Goal: Information Seeking & Learning: Learn about a topic

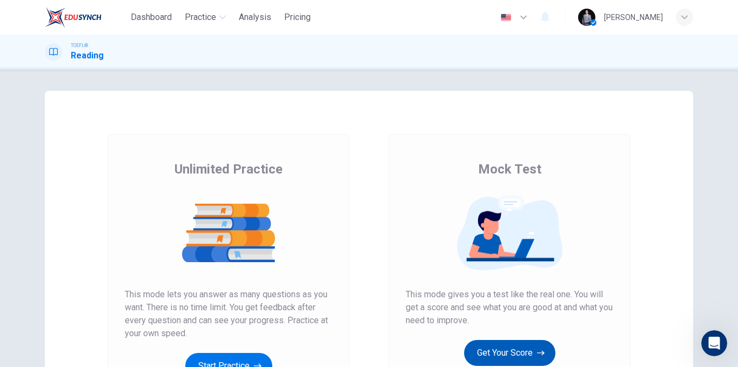
scroll to position [288, 0]
click at [529, 349] on button "Get Your Score" at bounding box center [509, 353] width 91 height 26
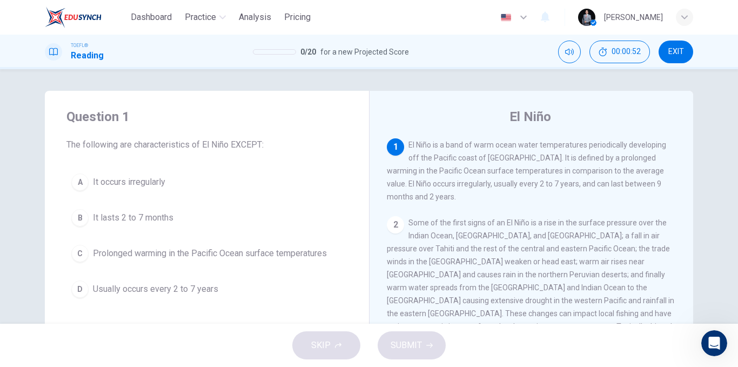
click at [281, 257] on span "Prolonged warming in the Pacific Ocean surface temperatures" at bounding box center [210, 253] width 234 height 13
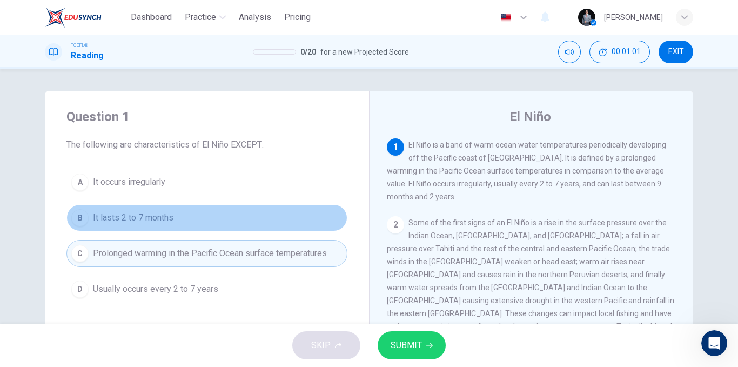
click at [148, 215] on span "It lasts 2 to 7 months" at bounding box center [133, 217] width 81 height 13
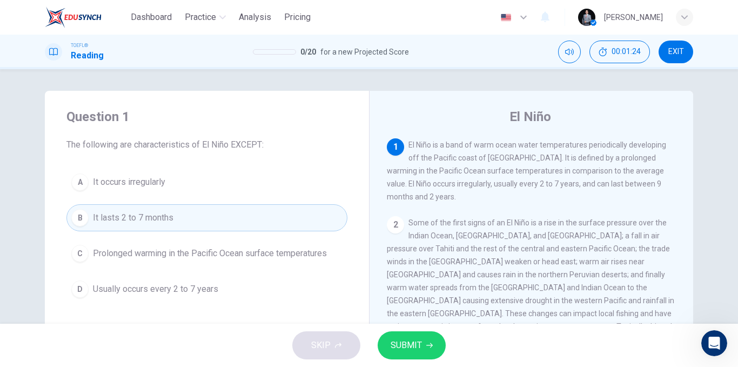
click at [408, 343] on span "SUBMIT" at bounding box center [406, 345] width 31 height 15
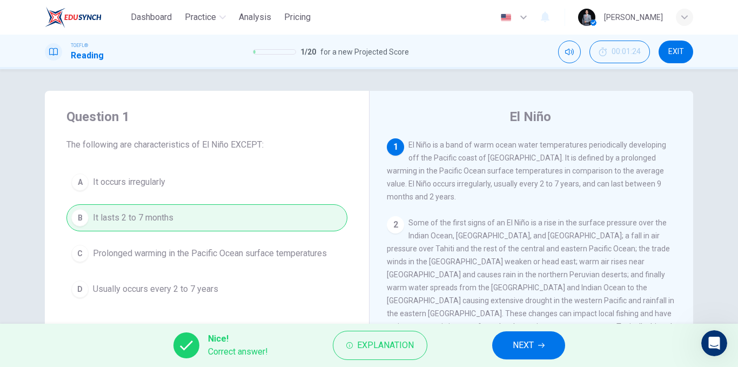
click at [496, 339] on button "NEXT" at bounding box center [529, 345] width 73 height 28
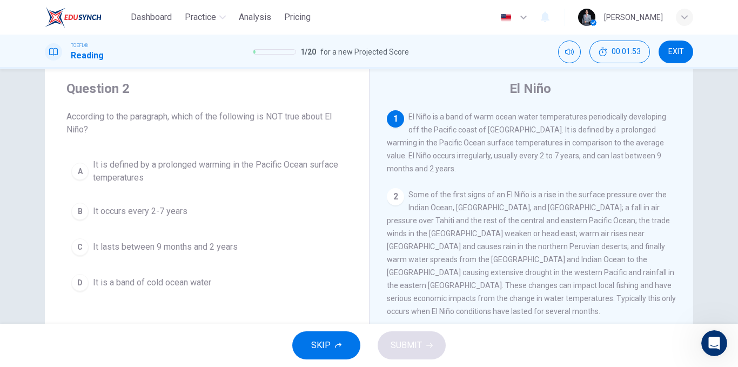
scroll to position [54, 0]
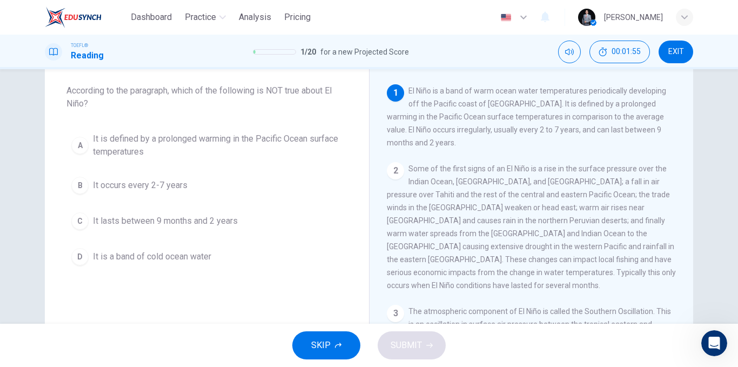
click at [213, 256] on button "D It is a band of cold ocean water" at bounding box center [206, 256] width 281 height 27
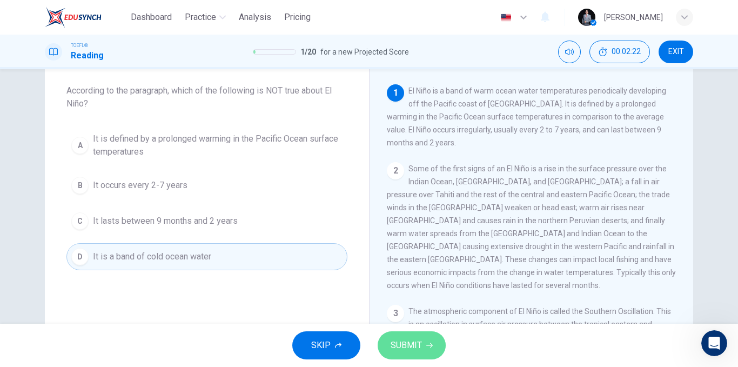
click at [404, 337] on button "SUBMIT" at bounding box center [412, 345] width 68 height 28
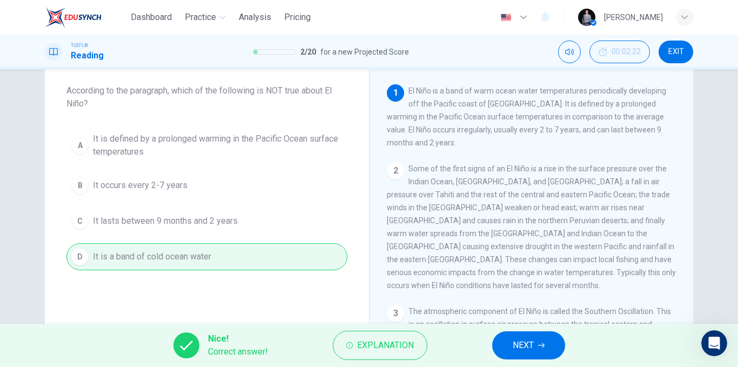
click at [499, 342] on button "NEXT" at bounding box center [529, 345] width 73 height 28
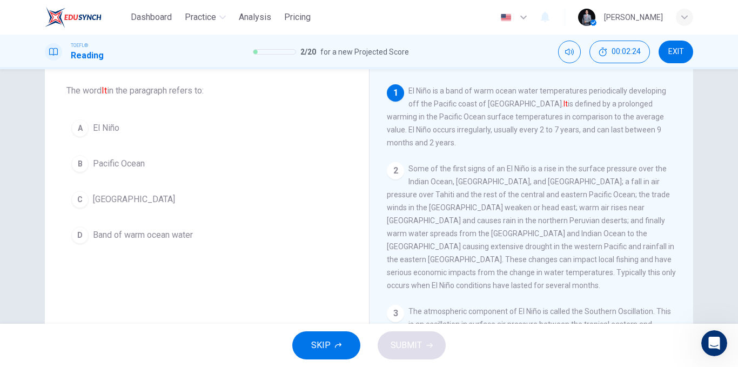
click at [162, 127] on button "A El Niño" at bounding box center [206, 128] width 281 height 27
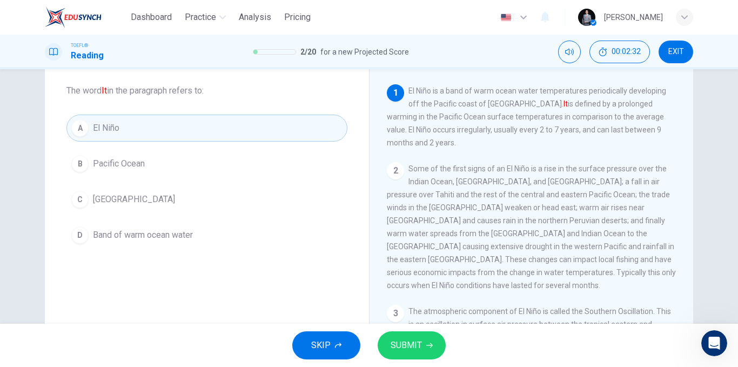
click at [425, 344] on button "SUBMIT" at bounding box center [412, 345] width 68 height 28
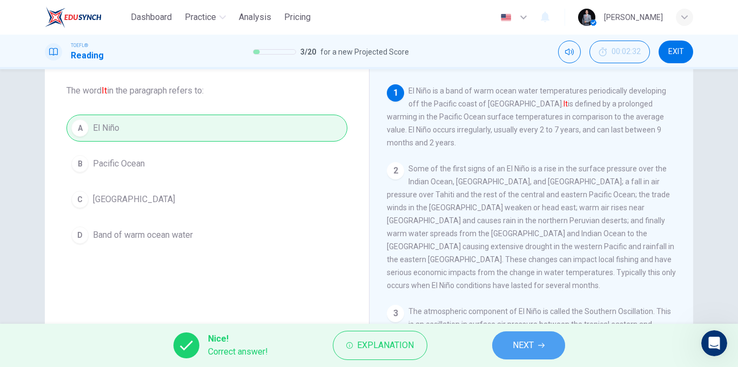
click at [517, 345] on span "NEXT" at bounding box center [523, 345] width 21 height 15
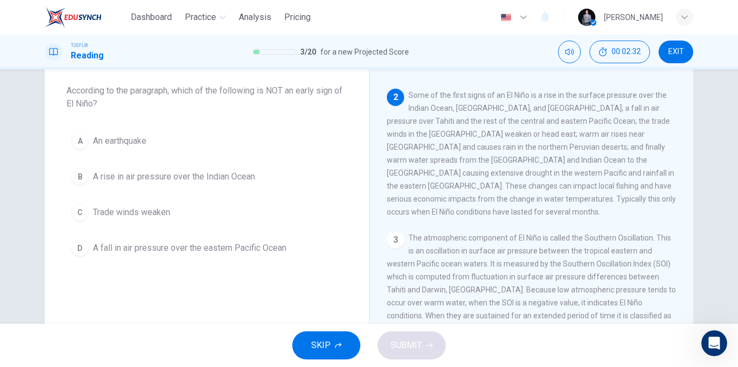
scroll to position [81, 0]
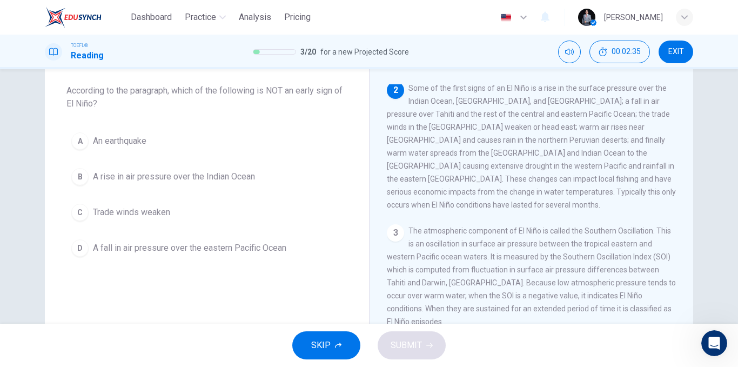
drag, startPoint x: 334, startPoint y: 90, endPoint x: 262, endPoint y: 98, distance: 72.8
click at [262, 97] on span "According to the paragraph, which of the following is NOT an early sign of El N…" at bounding box center [206, 97] width 281 height 26
click at [139, 148] on button "A An earthquake" at bounding box center [206, 141] width 281 height 27
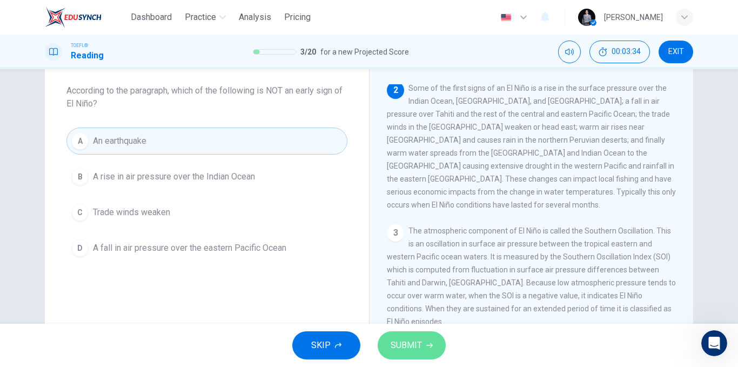
click at [404, 354] on button "SUBMIT" at bounding box center [412, 345] width 68 height 28
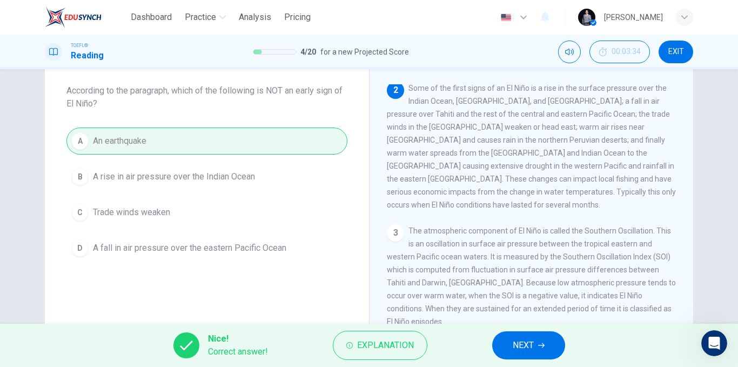
click at [511, 339] on button "NEXT" at bounding box center [529, 345] width 73 height 28
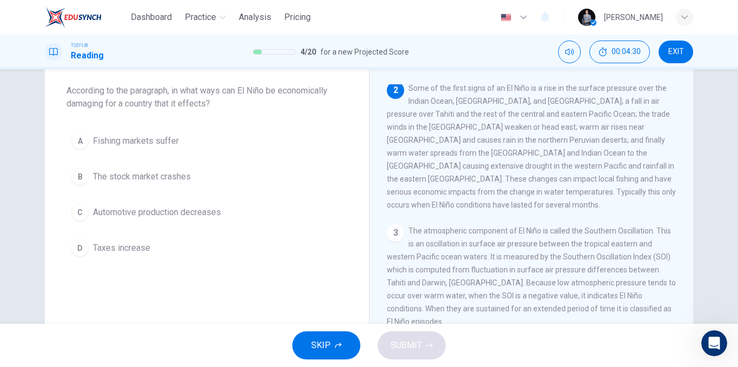
click at [150, 148] on button "A Fishing markets suffer" at bounding box center [206, 141] width 281 height 27
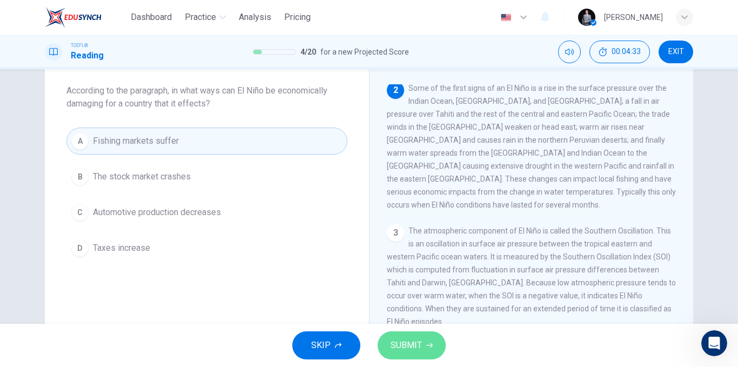
click at [423, 348] on button "SUBMIT" at bounding box center [412, 345] width 68 height 28
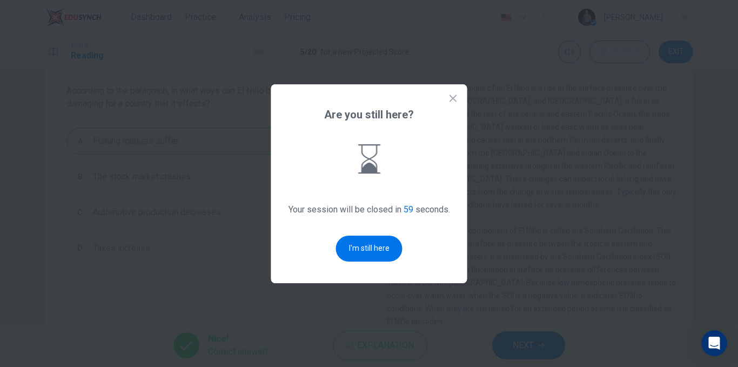
click at [361, 266] on div "Are you still here? Your session will be closed in 59 seconds. I'm still here" at bounding box center [369, 183] width 196 height 199
click at [358, 255] on button "I'm still here" at bounding box center [369, 249] width 66 height 26
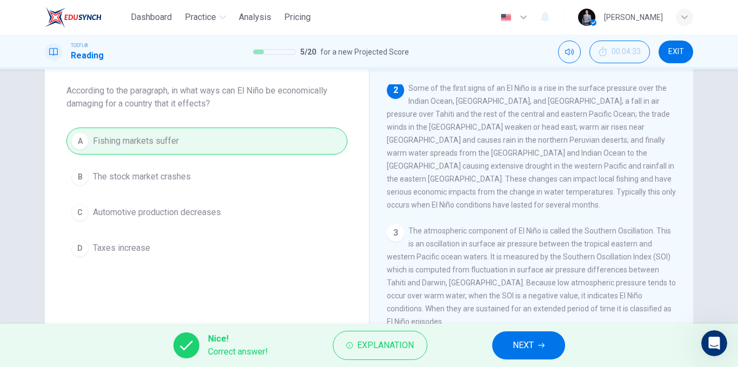
scroll to position [288, 0]
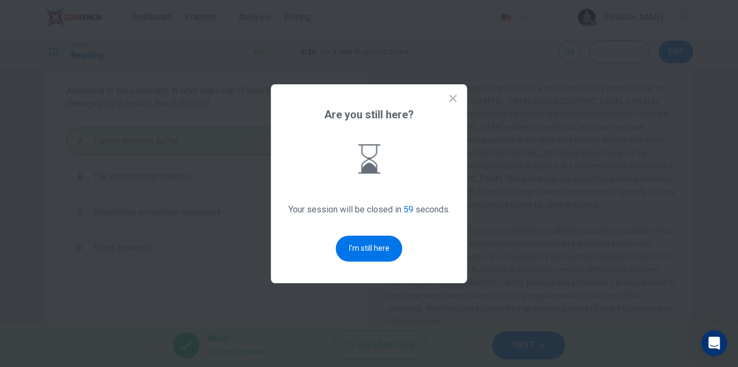
click at [358, 255] on button "I'm still here" at bounding box center [369, 249] width 66 height 26
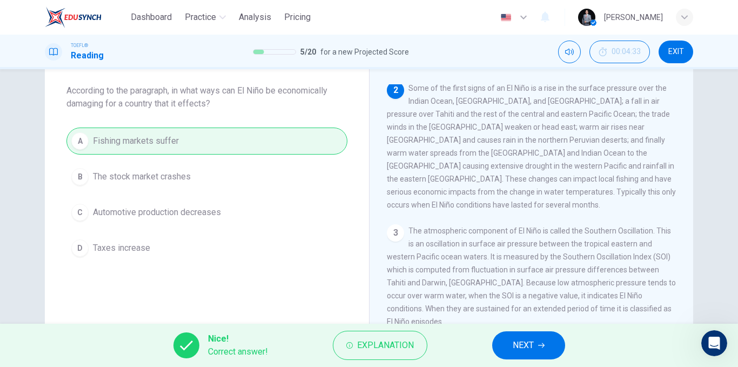
drag, startPoint x: 508, startPoint y: 345, endPoint x: 501, endPoint y: 352, distance: 9.2
click at [505, 348] on button "NEXT" at bounding box center [529, 345] width 73 height 28
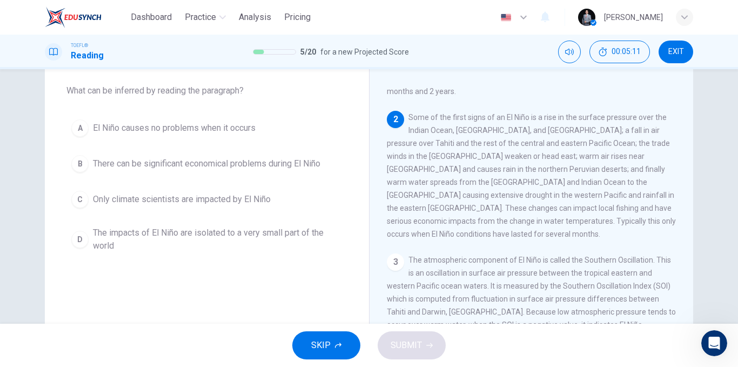
scroll to position [54, 0]
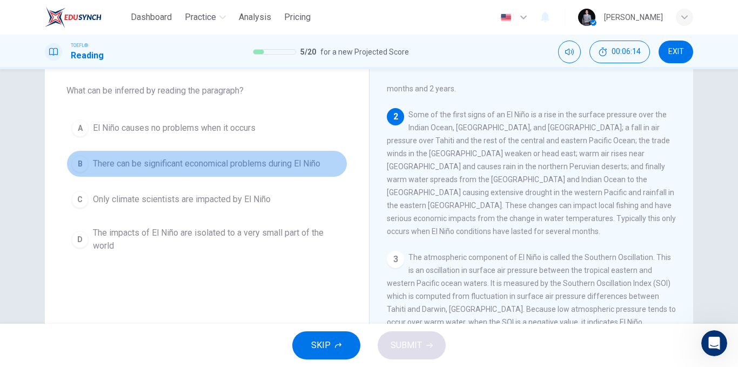
click at [302, 164] on span "There can be significant economical problems during El Niño" at bounding box center [207, 163] width 228 height 13
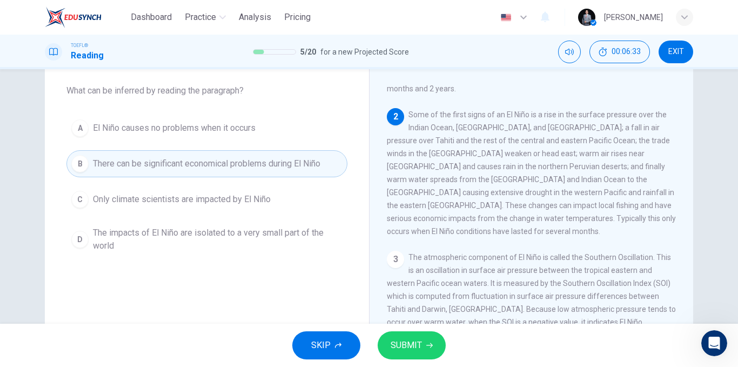
click at [411, 345] on span "SUBMIT" at bounding box center [406, 345] width 31 height 15
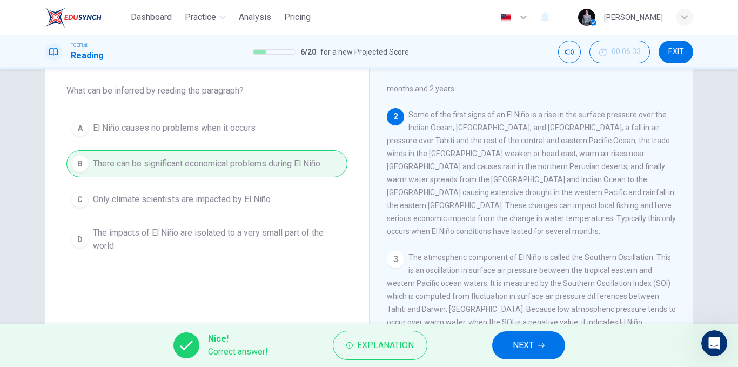
click at [513, 340] on span "NEXT" at bounding box center [523, 345] width 21 height 15
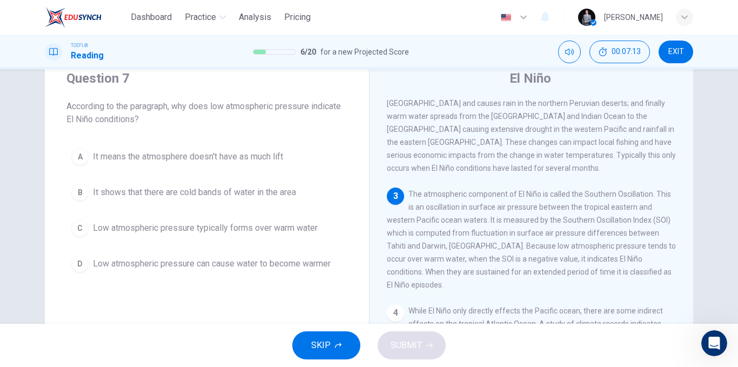
scroll to position [56, 0]
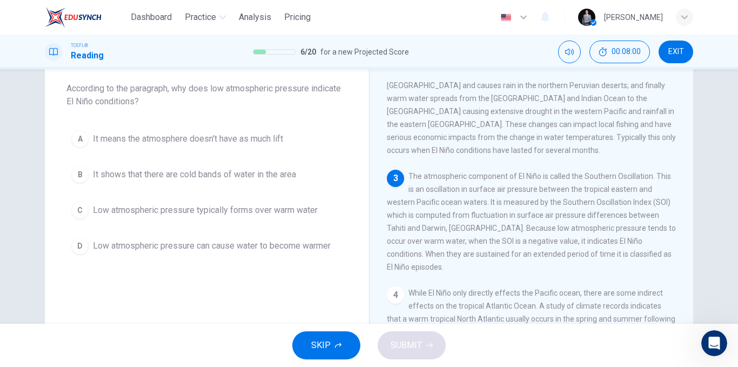
click at [284, 214] on span "Low atmospheric pressure typically forms over warm water" at bounding box center [205, 210] width 225 height 13
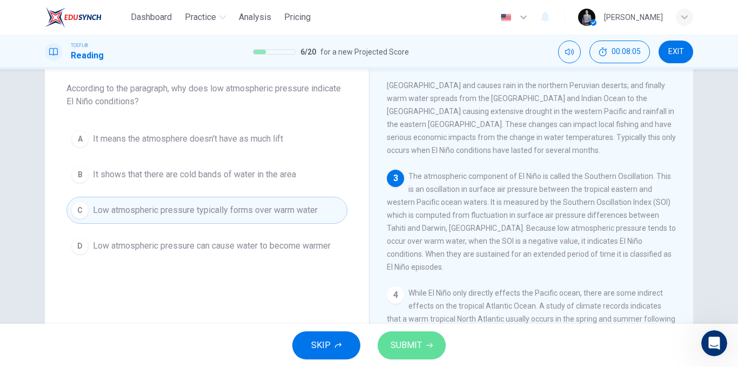
click at [428, 348] on button "SUBMIT" at bounding box center [412, 345] width 68 height 28
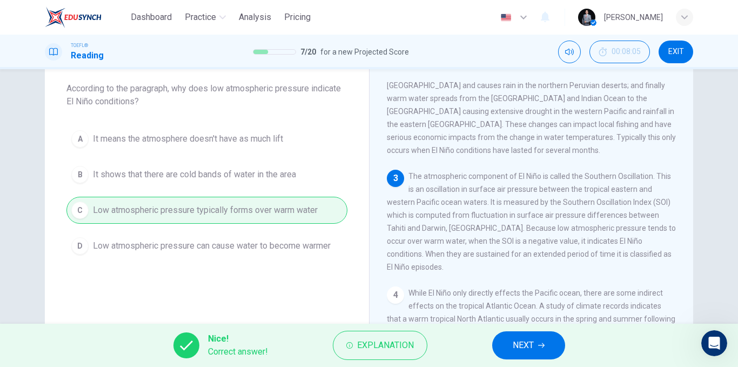
click at [501, 346] on button "NEXT" at bounding box center [529, 345] width 73 height 28
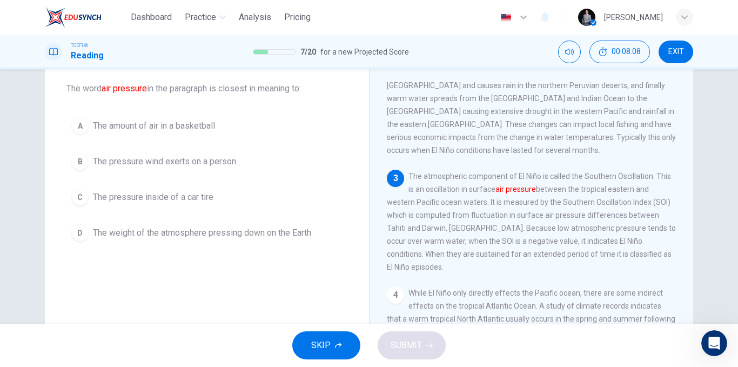
drag, startPoint x: 101, startPoint y: 90, endPoint x: 164, endPoint y: 86, distance: 63.4
click at [163, 85] on span "The word air pressure in the paragraph is closest in meaning to:" at bounding box center [206, 88] width 281 height 13
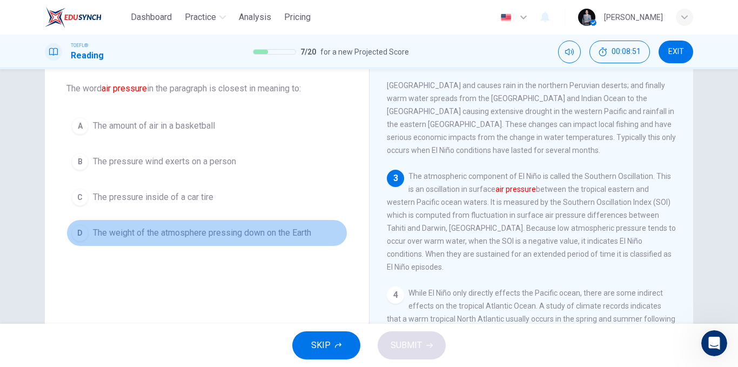
click at [265, 234] on span "The weight of the atmosphere pressing down on the Earth" at bounding box center [202, 233] width 218 height 13
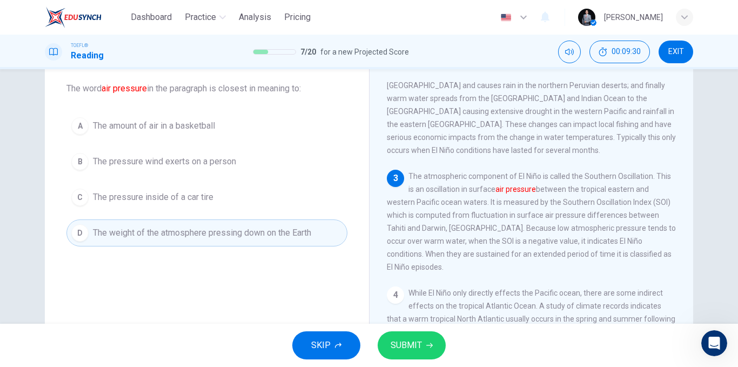
click at [424, 343] on button "SUBMIT" at bounding box center [412, 345] width 68 height 28
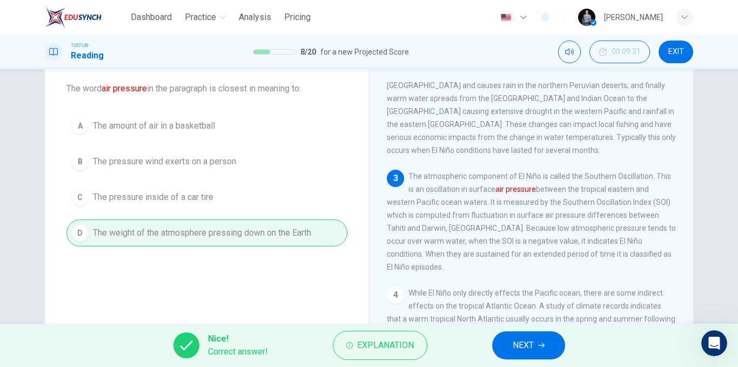
click at [514, 340] on span "NEXT" at bounding box center [523, 345] width 21 height 15
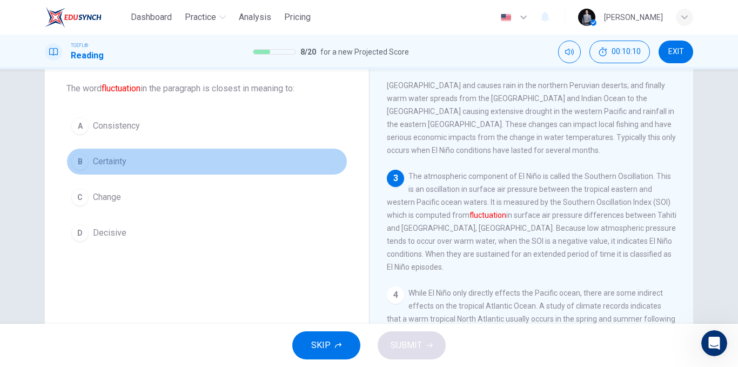
click at [149, 165] on button "B Certainty" at bounding box center [206, 161] width 281 height 27
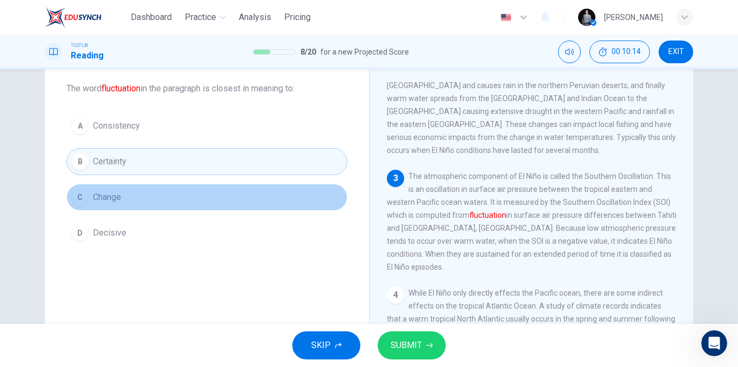
click at [179, 197] on button "C Change" at bounding box center [206, 197] width 281 height 27
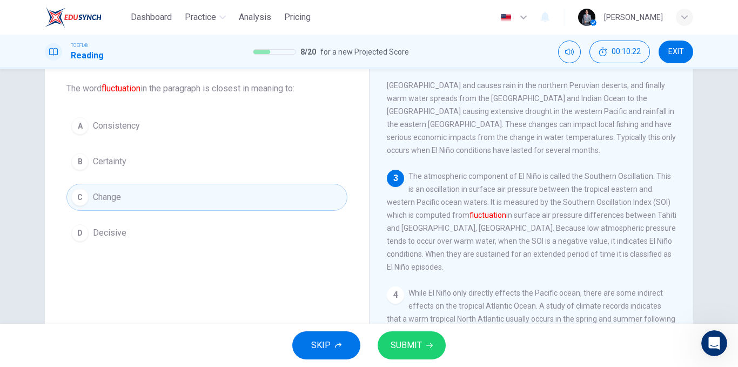
click at [400, 346] on span "SUBMIT" at bounding box center [406, 345] width 31 height 15
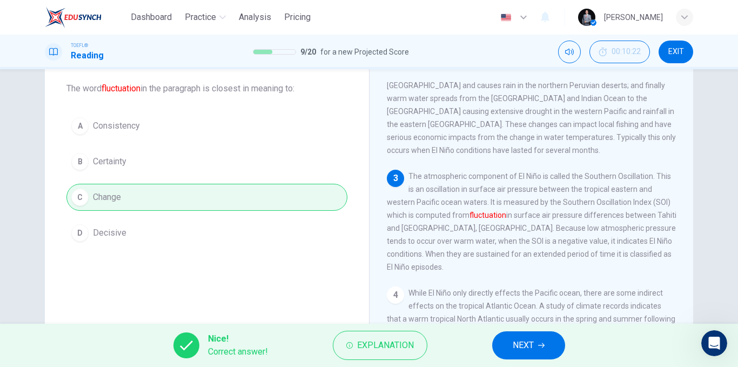
click at [535, 342] on button "NEXT" at bounding box center [529, 345] width 73 height 28
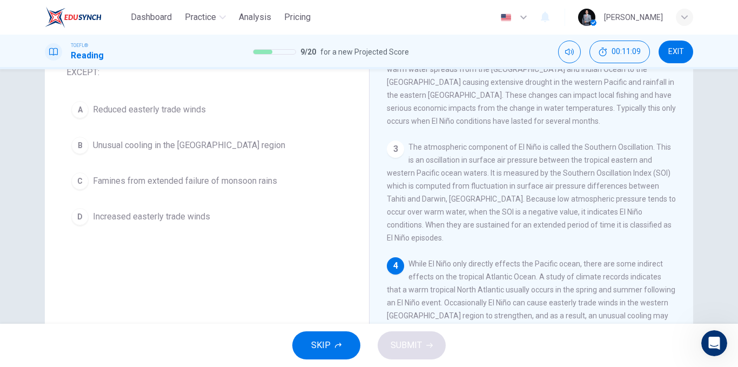
scroll to position [110, 0]
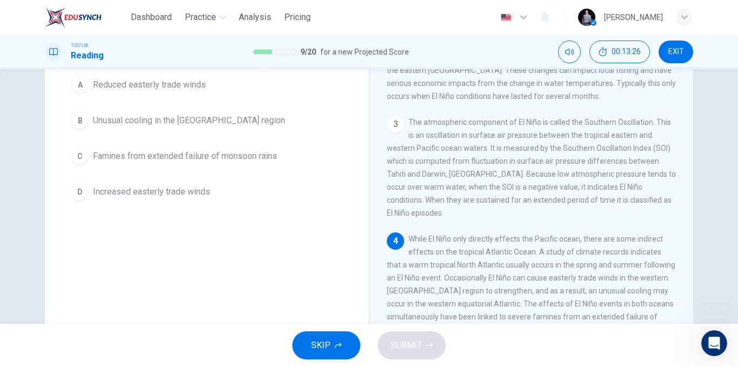
click at [157, 87] on span "Reduced easterly trade winds" at bounding box center [149, 84] width 113 height 13
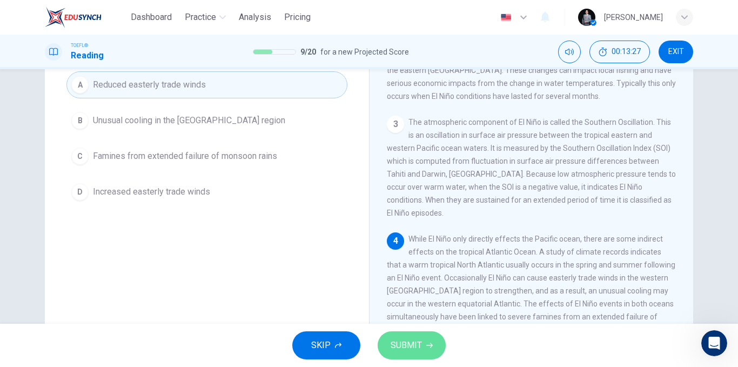
drag, startPoint x: 408, startPoint y: 348, endPoint x: 355, endPoint y: 314, distance: 63.0
click at [408, 349] on span "SUBMIT" at bounding box center [406, 345] width 31 height 15
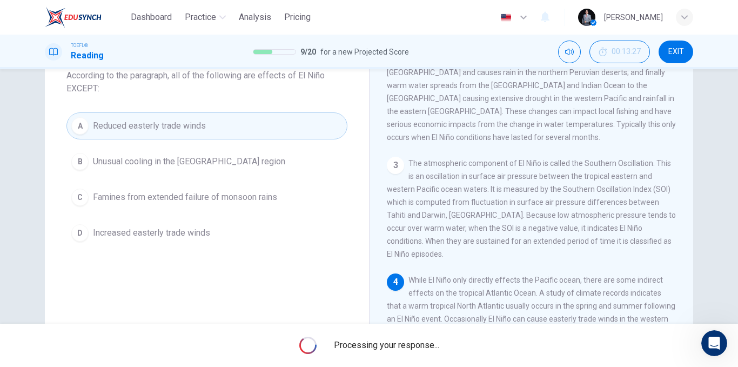
scroll to position [2, 0]
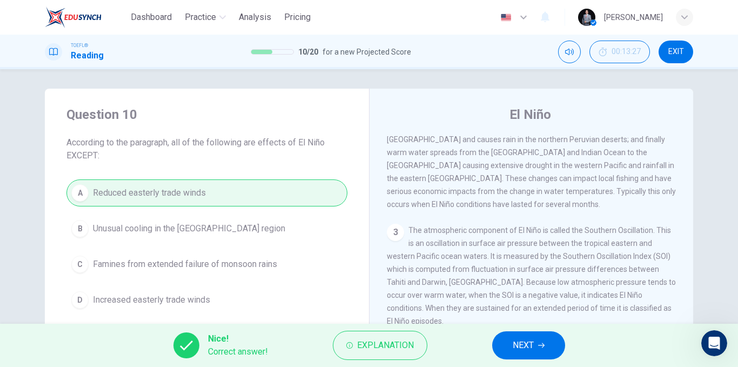
click at [525, 344] on span "NEXT" at bounding box center [523, 345] width 21 height 15
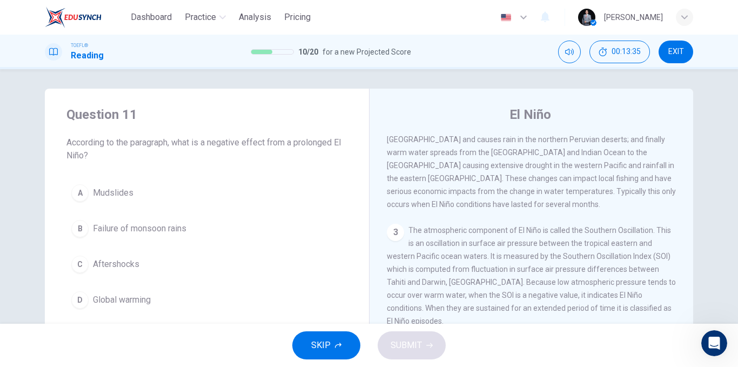
drag, startPoint x: 308, startPoint y: 139, endPoint x: 352, endPoint y: 141, distance: 43.8
click at [352, 141] on div "Question 11 According to the paragraph, what is a negative effect from a prolon…" at bounding box center [207, 210] width 324 height 242
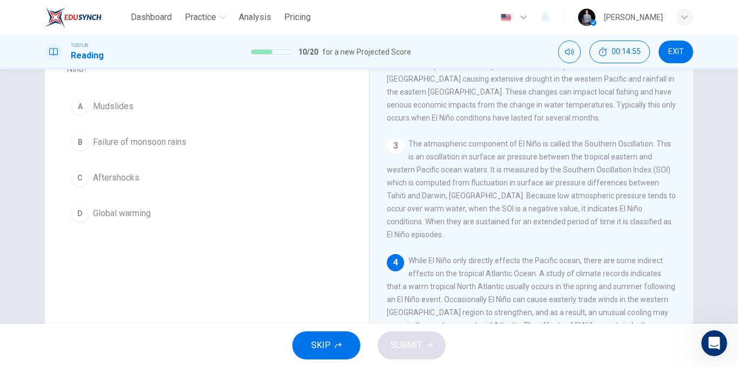
scroll to position [110, 0]
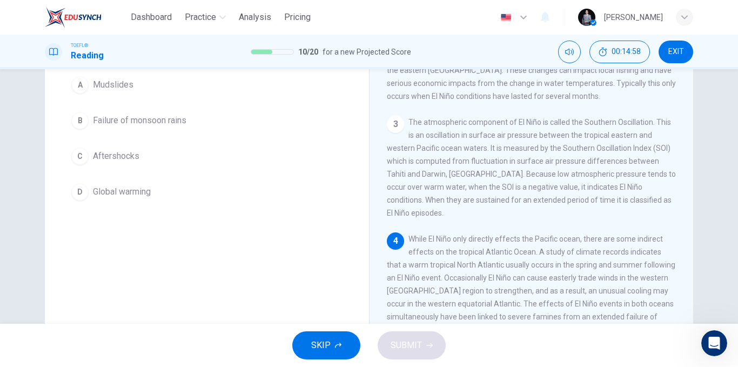
drag, startPoint x: 509, startPoint y: 228, endPoint x: 521, endPoint y: 228, distance: 11.9
click at [521, 235] on span "While El Niño only directly effects the Pacific ocean, there are some indirect …" at bounding box center [531, 284] width 289 height 99
drag, startPoint x: 443, startPoint y: 238, endPoint x: 495, endPoint y: 237, distance: 51.9
click at [495, 237] on span "While El Niño only directly effects the Pacific ocean, there are some indirect …" at bounding box center [531, 284] width 289 height 99
drag, startPoint x: 504, startPoint y: 297, endPoint x: 516, endPoint y: 296, distance: 12.5
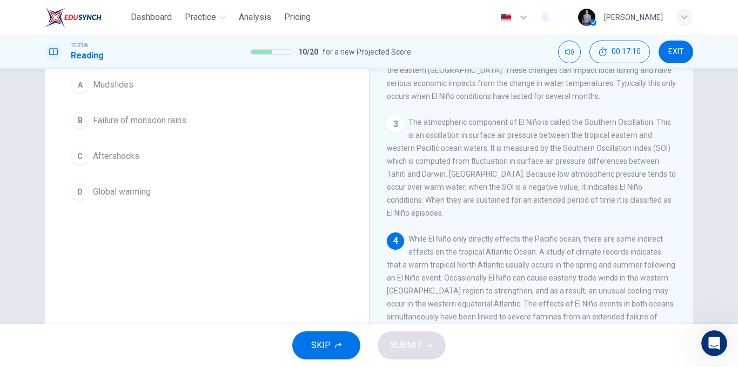
click at [516, 296] on div "4 While El Niño only directly effects the Pacific ocean, there are some indirec…" at bounding box center [532, 284] width 290 height 104
click at [171, 124] on span "Failure of monsoon rains" at bounding box center [140, 120] width 94 height 13
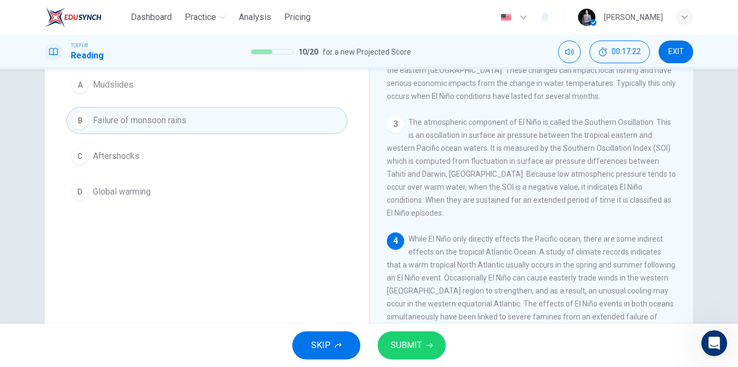
click at [413, 336] on button "SUBMIT" at bounding box center [412, 345] width 68 height 28
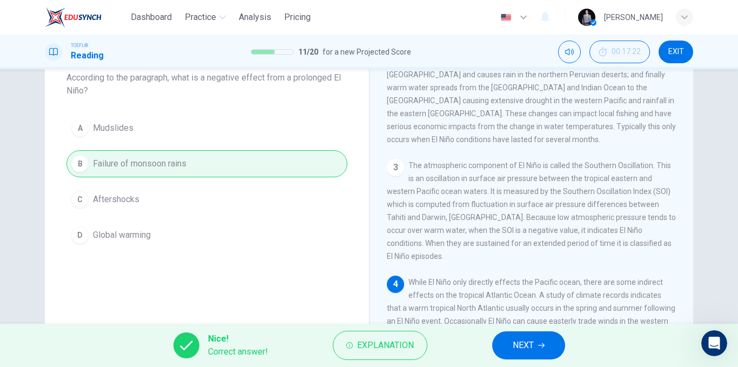
scroll to position [56, 0]
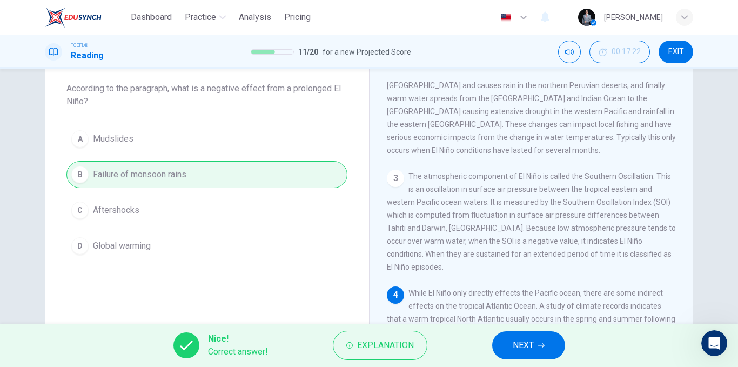
click at [521, 338] on span "NEXT" at bounding box center [523, 345] width 21 height 15
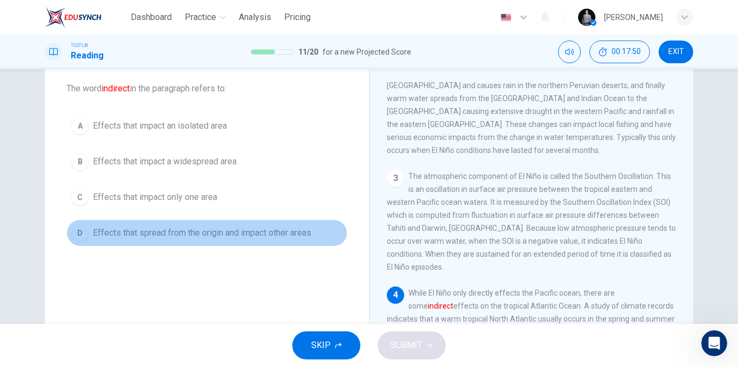
click at [216, 235] on span "Effects that spread from the origin and impact other areas" at bounding box center [202, 233] width 218 height 13
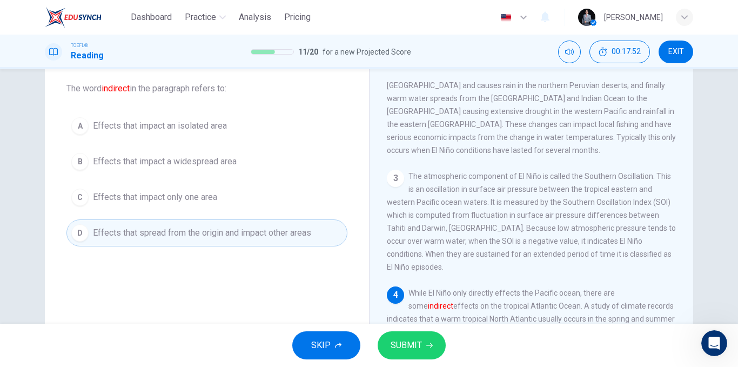
click at [420, 337] on button "SUBMIT" at bounding box center [412, 345] width 68 height 28
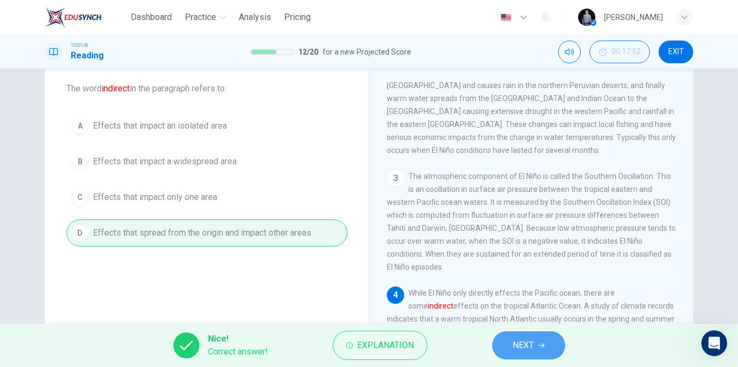
click at [528, 353] on button "NEXT" at bounding box center [529, 345] width 73 height 28
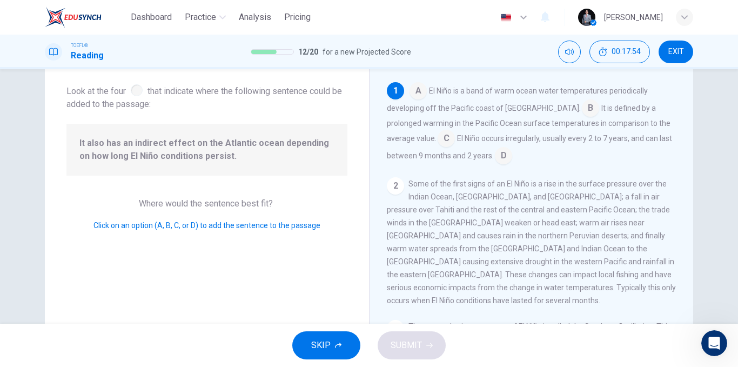
scroll to position [2, 0]
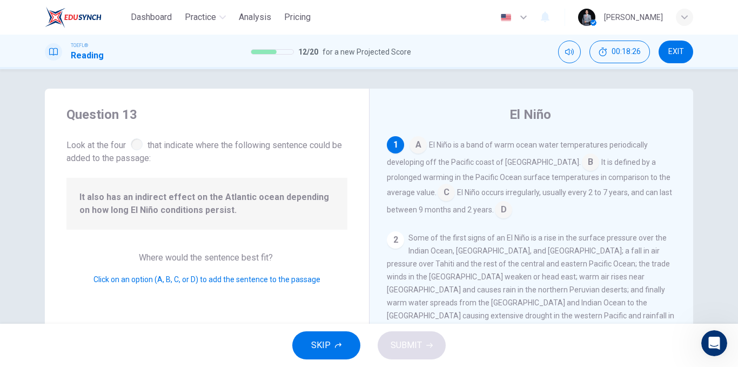
click at [582, 157] on input at bounding box center [590, 163] width 17 height 17
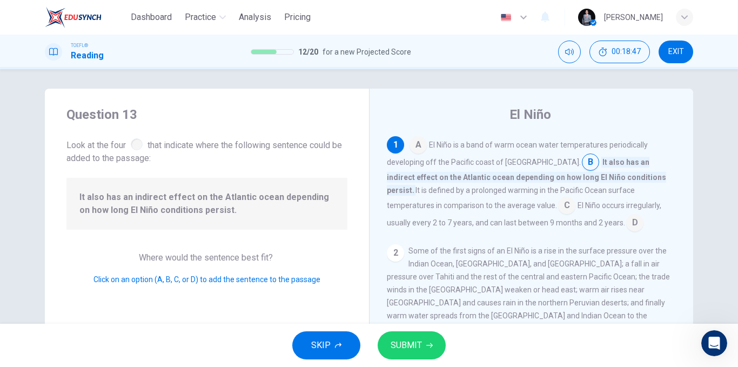
click at [558, 207] on input at bounding box center [566, 206] width 17 height 17
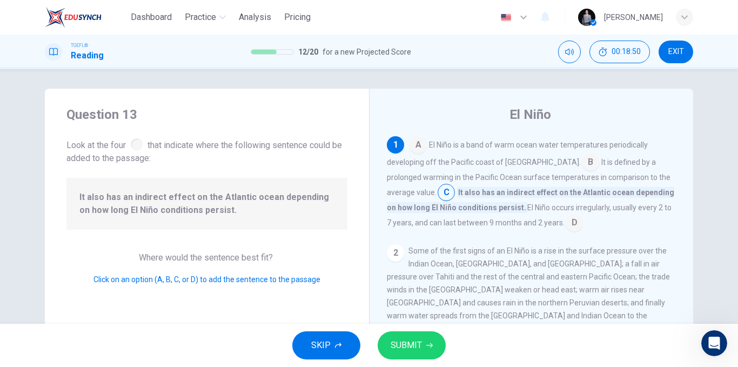
click at [423, 345] on button "SUBMIT" at bounding box center [412, 345] width 68 height 28
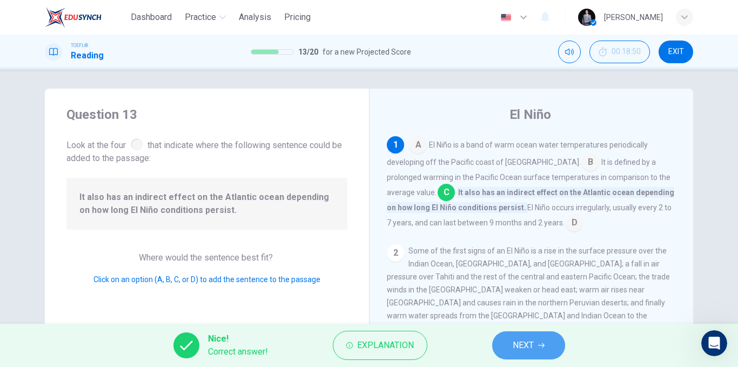
click at [525, 339] on span "NEXT" at bounding box center [523, 345] width 21 height 15
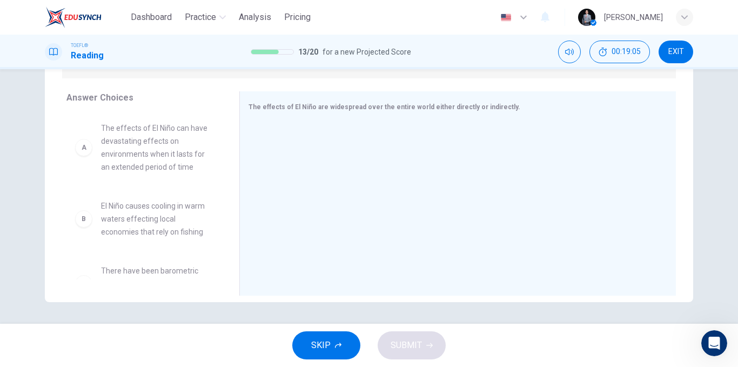
scroll to position [54, 0]
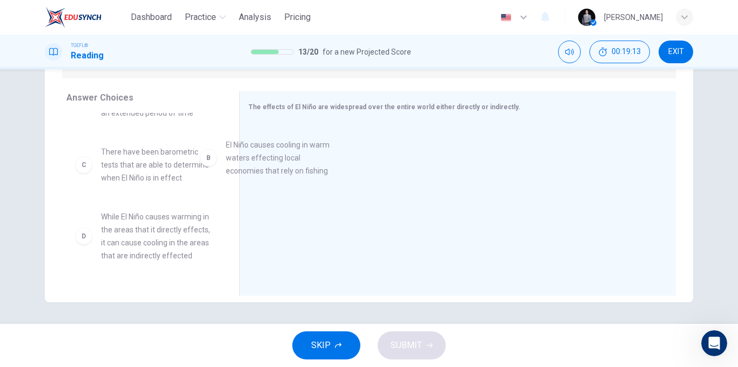
drag, startPoint x: 160, startPoint y: 169, endPoint x: 201, endPoint y: 166, distance: 40.7
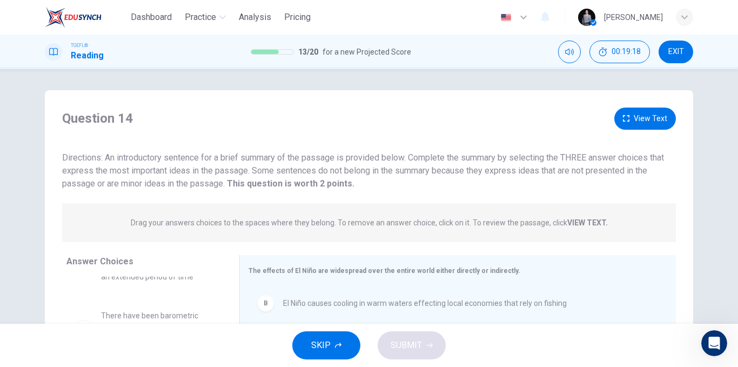
scroll to position [0, 0]
click at [638, 123] on button "View Text" at bounding box center [646, 119] width 62 height 22
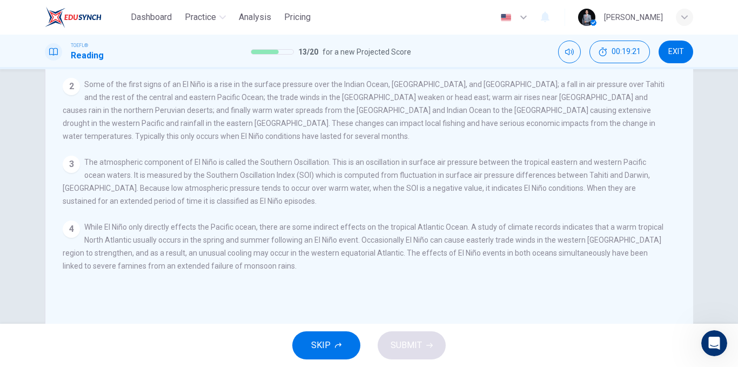
scroll to position [54, 0]
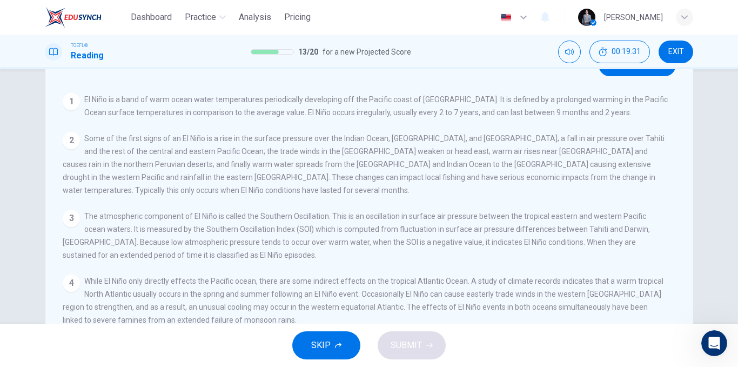
drag, startPoint x: 141, startPoint y: 179, endPoint x: 174, endPoint y: 166, distance: 36.1
click at [163, 178] on span "Some of the first signs of an El Niño is a rise in the surface pressure over th…" at bounding box center [364, 164] width 602 height 61
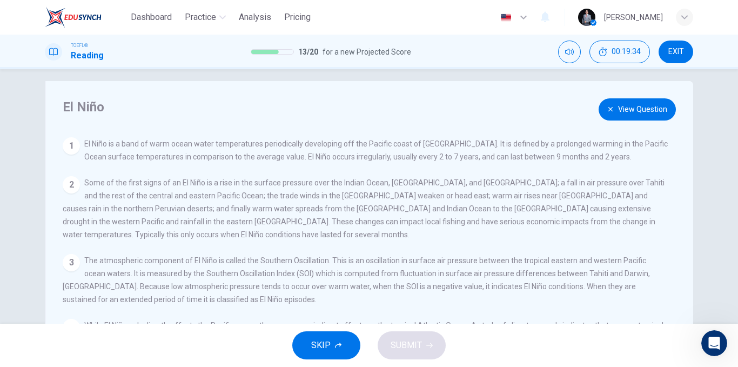
scroll to position [0, 0]
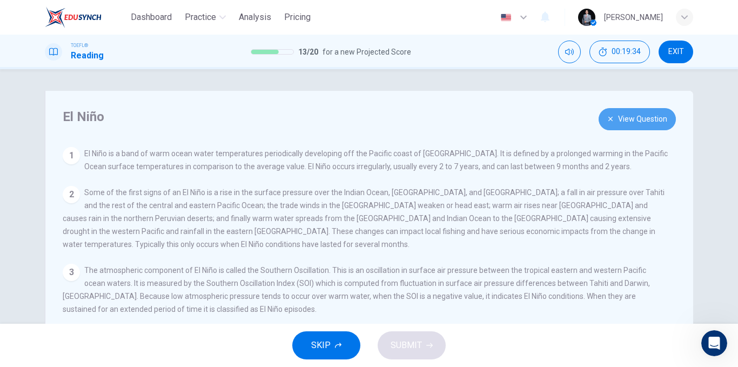
click at [633, 112] on button "View Question" at bounding box center [637, 119] width 77 height 22
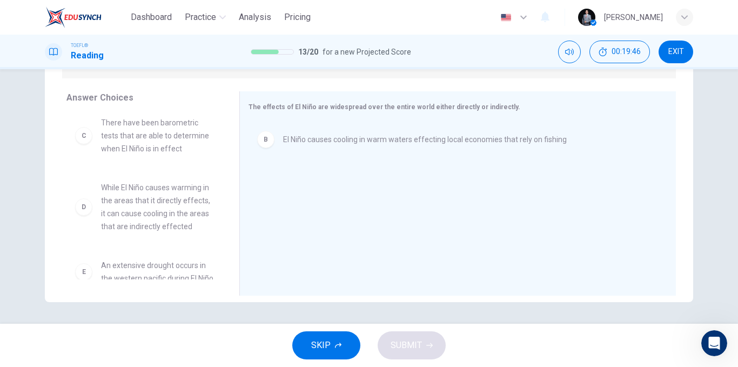
scroll to position [108, 0]
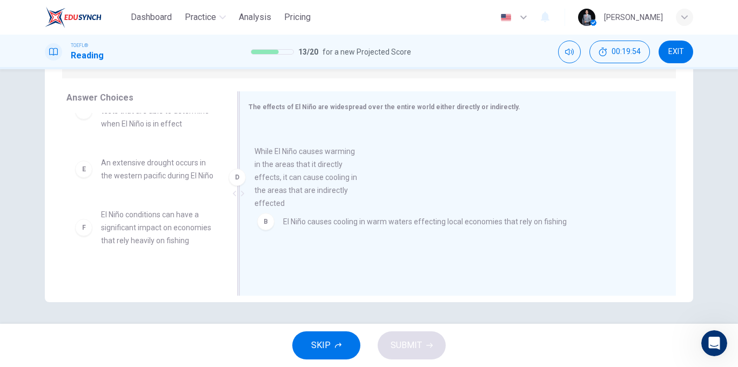
drag, startPoint x: 156, startPoint y: 195, endPoint x: 317, endPoint y: 184, distance: 161.0
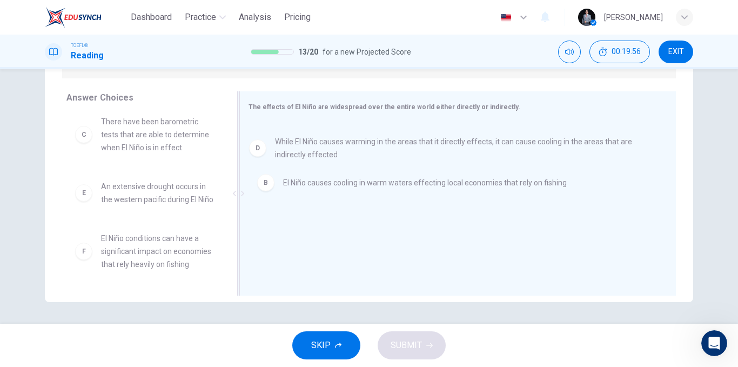
drag, startPoint x: 301, startPoint y: 194, endPoint x: 295, endPoint y: 148, distance: 45.8
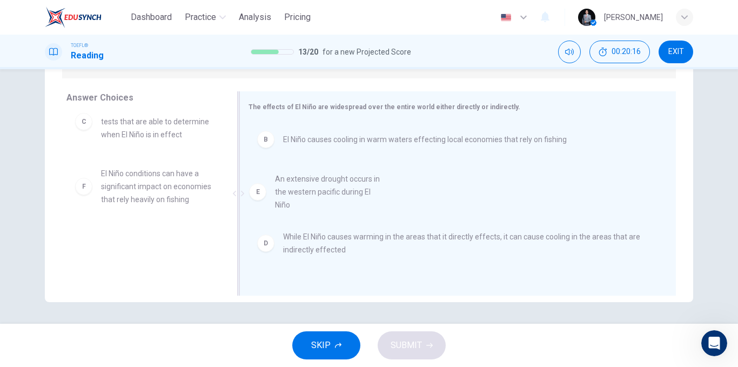
drag, startPoint x: 137, startPoint y: 191, endPoint x: 318, endPoint y: 209, distance: 181.4
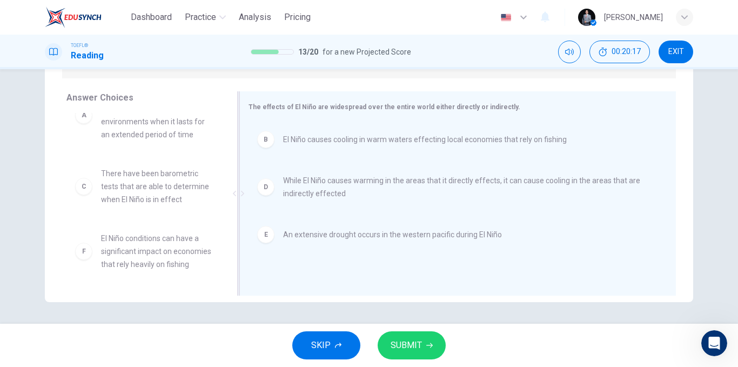
scroll to position [45, 0]
click at [417, 349] on span "SUBMIT" at bounding box center [406, 345] width 31 height 15
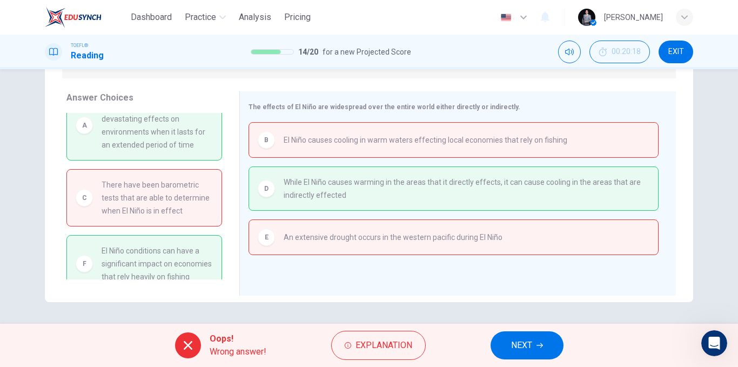
scroll to position [0, 0]
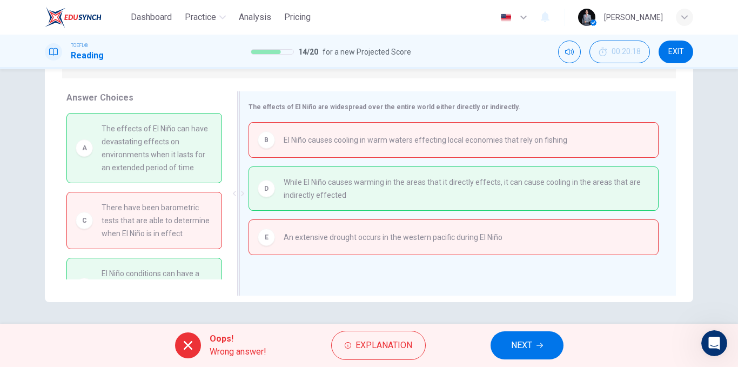
drag, startPoint x: 570, startPoint y: 141, endPoint x: 429, endPoint y: 144, distance: 141.7
click at [429, 144] on div "B El Niño causes cooling in warm waters effecting local economies that rely on …" at bounding box center [454, 139] width 392 height 17
drag, startPoint x: 418, startPoint y: 139, endPoint x: 475, endPoint y: 139, distance: 56.8
click at [475, 139] on span "El Niño causes cooling in warm waters effecting local economies that rely on fi…" at bounding box center [426, 140] width 284 height 13
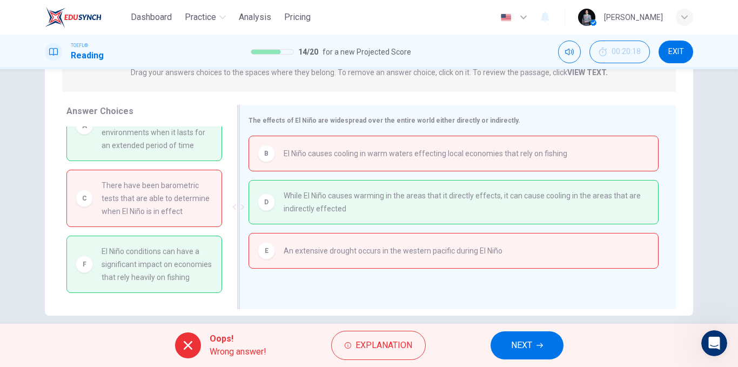
scroll to position [164, 0]
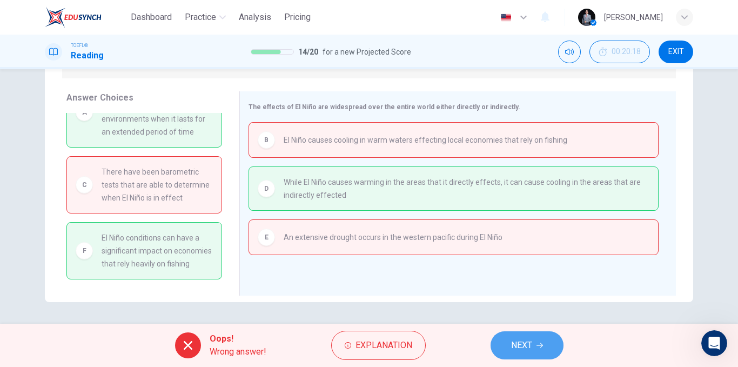
click at [510, 342] on button "NEXT" at bounding box center [527, 345] width 73 height 28
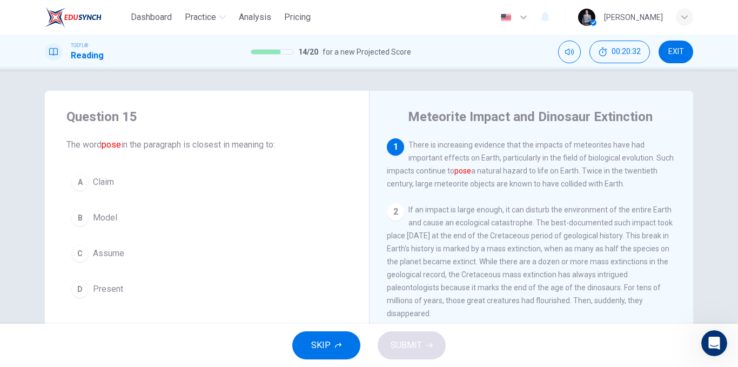
drag, startPoint x: 104, startPoint y: 144, endPoint x: 167, endPoint y: 144, distance: 62.2
click at [148, 142] on span "The word pose in the paragraph is closest in meaning to:" at bounding box center [206, 144] width 281 height 13
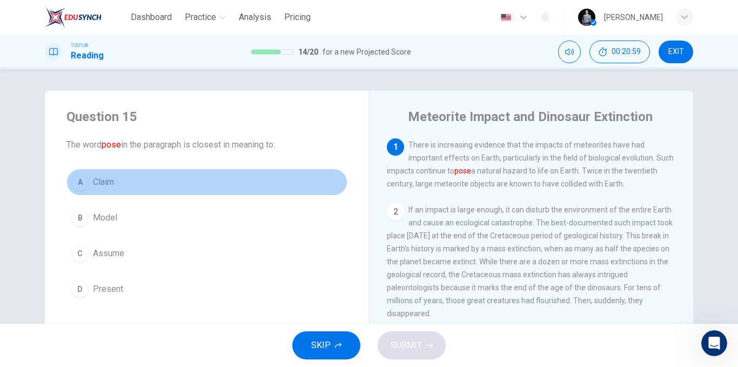
click at [118, 184] on button "A Claim" at bounding box center [206, 182] width 281 height 27
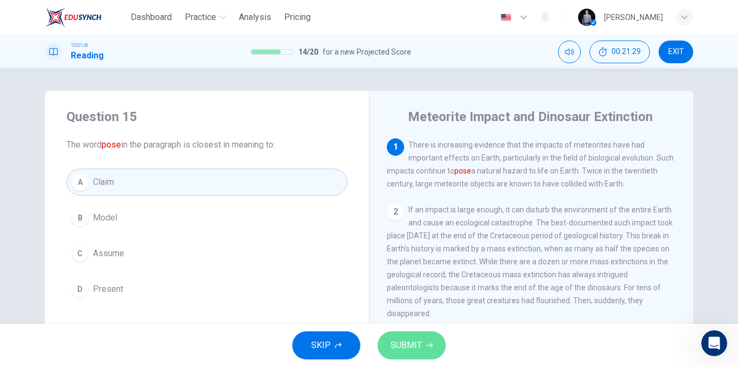
click at [411, 338] on span "SUBMIT" at bounding box center [406, 345] width 31 height 15
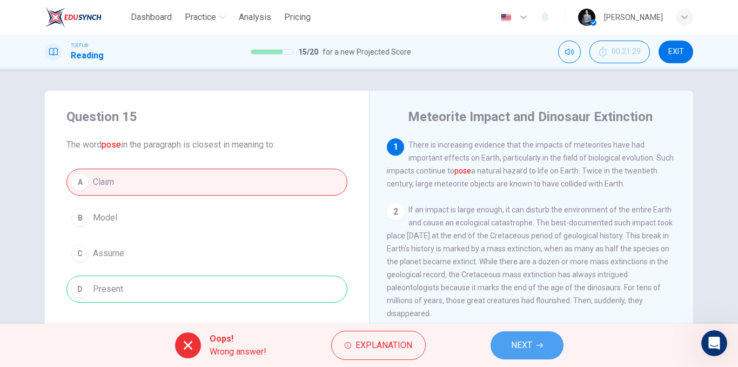
click at [525, 352] on span "NEXT" at bounding box center [521, 345] width 21 height 15
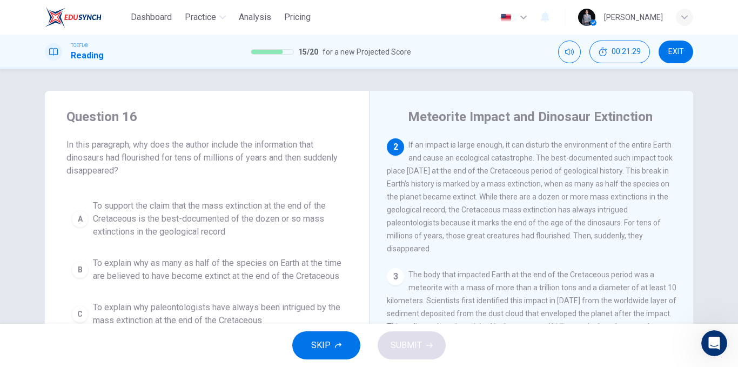
scroll to position [67, 0]
click at [258, 224] on span "To support the claim that the mass extinction at the end of the Cretaceous is t…" at bounding box center [218, 218] width 250 height 39
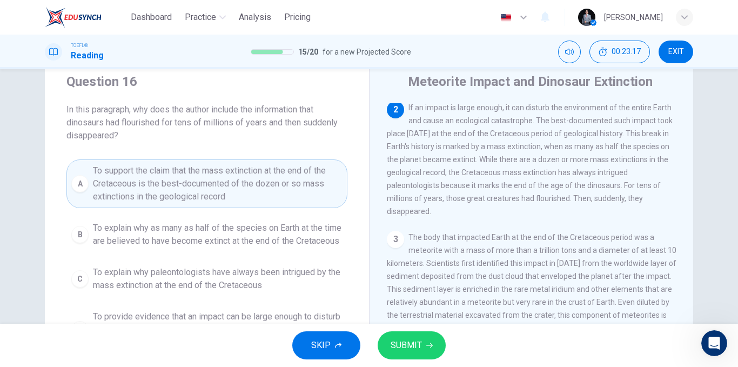
scroll to position [54, 0]
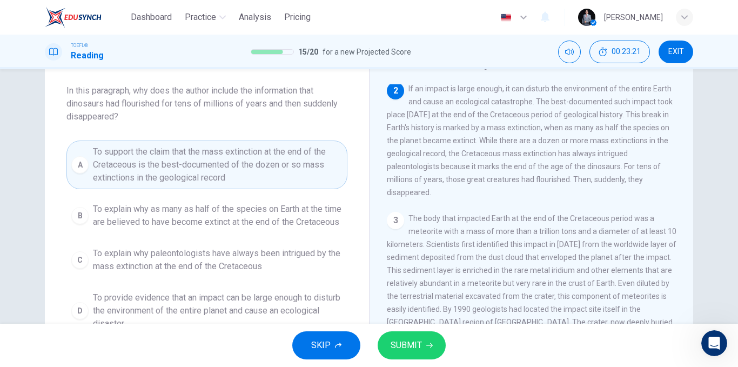
click at [408, 338] on span "SUBMIT" at bounding box center [406, 345] width 31 height 15
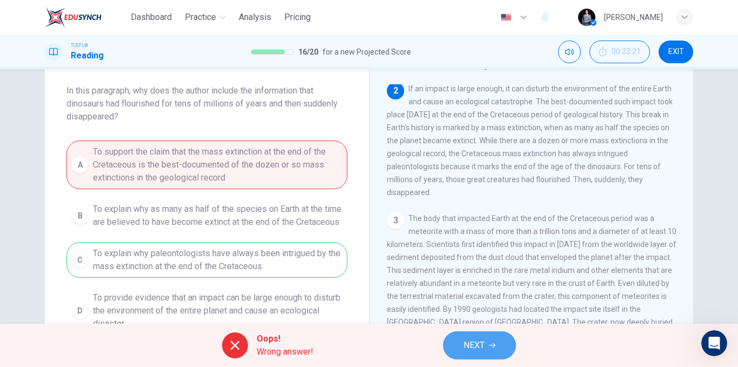
click at [491, 350] on button "NEXT" at bounding box center [479, 345] width 73 height 28
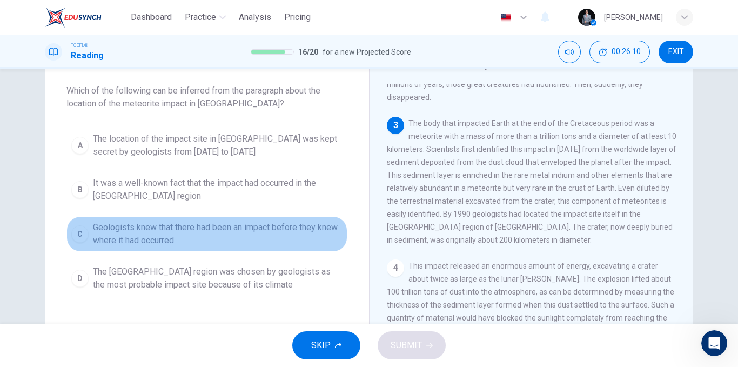
click at [217, 228] on span "Geologists knew that there had been an impact before they knew where it had occ…" at bounding box center [218, 234] width 250 height 26
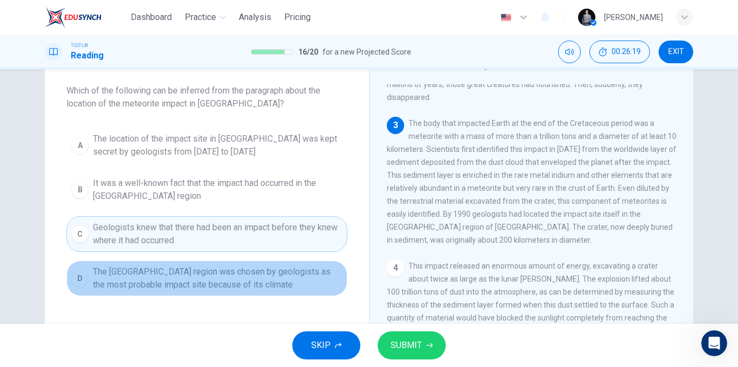
click at [256, 280] on span "The [GEOGRAPHIC_DATA] region was chosen by geologists as the most probable impa…" at bounding box center [218, 278] width 250 height 26
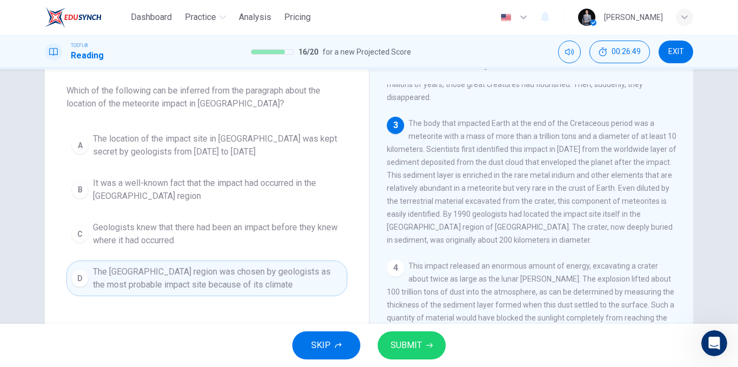
click at [199, 232] on span "Geologists knew that there had been an impact before they knew where it had occ…" at bounding box center [218, 234] width 250 height 26
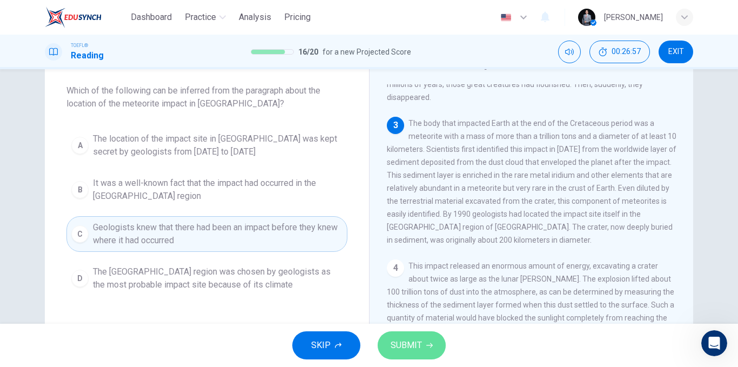
click at [408, 343] on span "SUBMIT" at bounding box center [406, 345] width 31 height 15
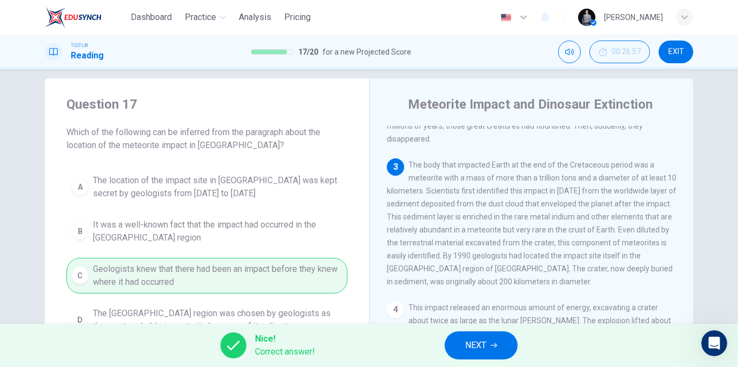
scroll to position [0, 0]
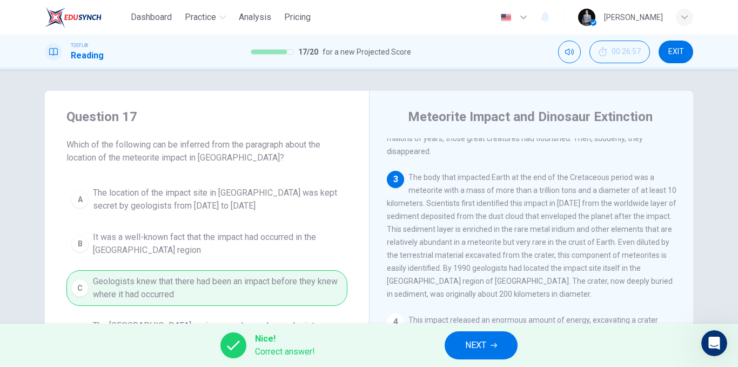
click at [474, 338] on span "NEXT" at bounding box center [475, 345] width 21 height 15
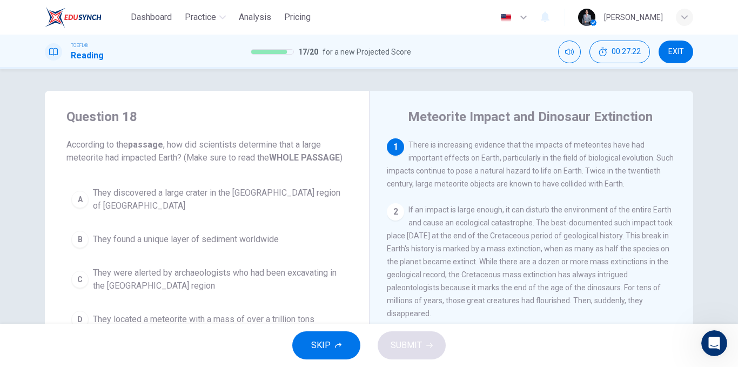
drag, startPoint x: 616, startPoint y: 162, endPoint x: 656, endPoint y: 160, distance: 40.1
click at [656, 160] on span "There is increasing evidence that the impacts of meteorites have had important …" at bounding box center [530, 165] width 287 height 48
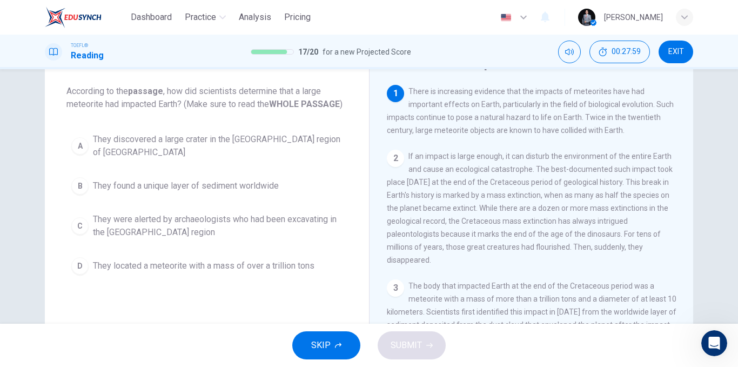
scroll to position [54, 0]
click at [212, 259] on span "They located a meteorite with a mass of over a trillion tons" at bounding box center [204, 265] width 222 height 13
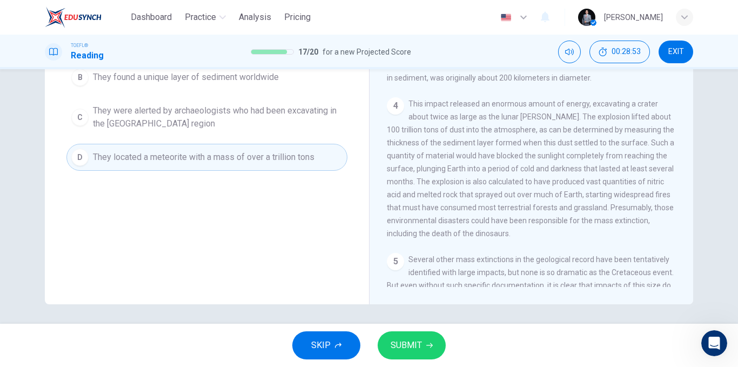
scroll to position [108, 0]
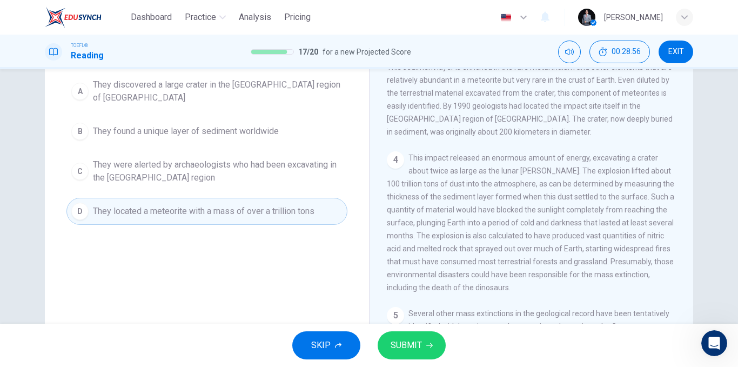
click at [219, 88] on span "They discovered a large crater in the [GEOGRAPHIC_DATA] region of [GEOGRAPHIC_D…" at bounding box center [218, 91] width 250 height 26
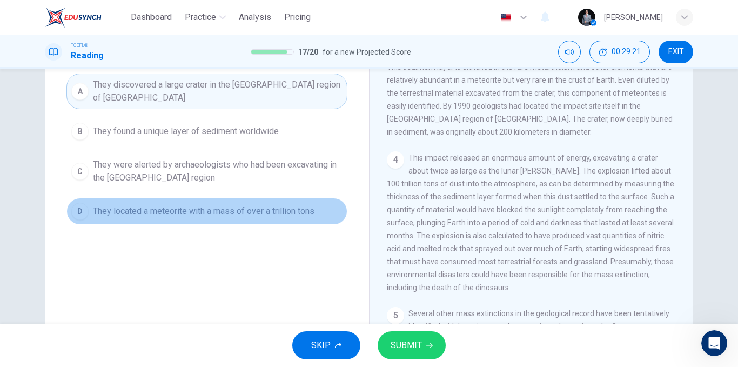
click at [330, 203] on button "D They located a meteorite with a mass of over a trillion tons" at bounding box center [206, 211] width 281 height 27
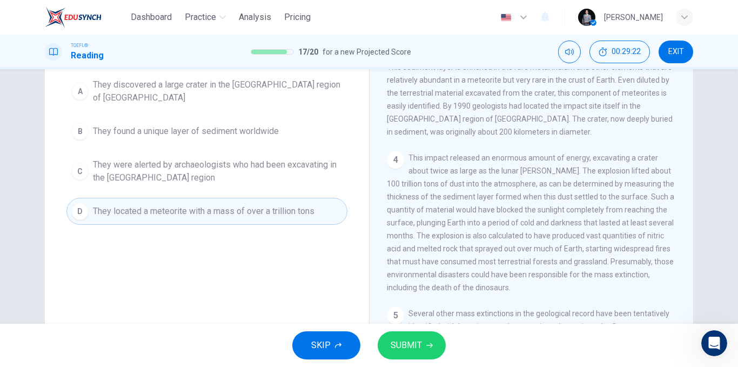
click at [406, 348] on span "SUBMIT" at bounding box center [406, 345] width 31 height 15
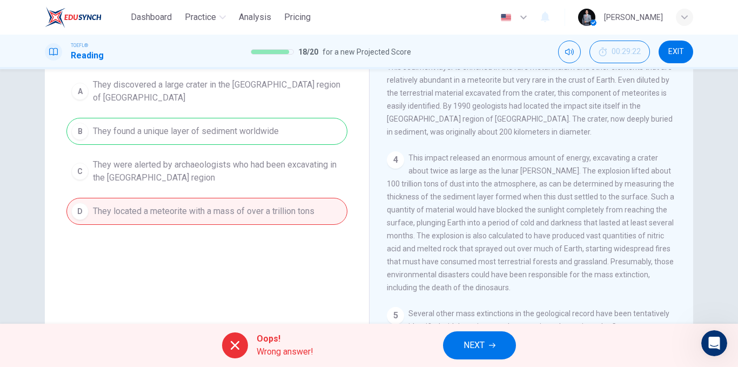
drag, startPoint x: 229, startPoint y: 125, endPoint x: 183, endPoint y: 123, distance: 46.0
click at [183, 123] on div "A They discovered a large crater in the [GEOGRAPHIC_DATA] region of [GEOGRAPHIC…" at bounding box center [206, 149] width 281 height 151
click at [192, 121] on div "A They discovered a large crater in the [GEOGRAPHIC_DATA] region of [GEOGRAPHIC…" at bounding box center [206, 149] width 281 height 151
click at [192, 120] on div "A They discovered a large crater in the [GEOGRAPHIC_DATA] region of [GEOGRAPHIC…" at bounding box center [206, 149] width 281 height 151
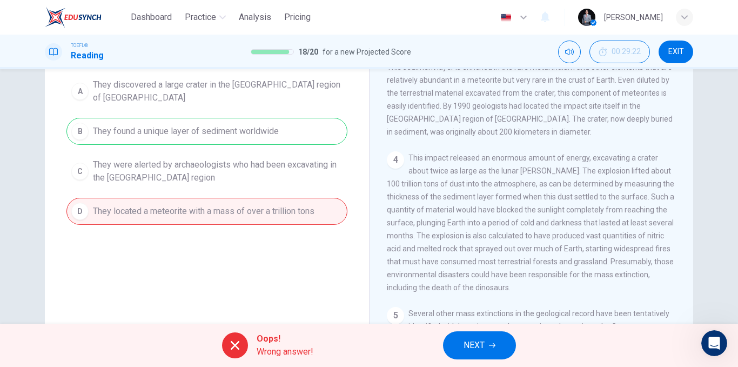
click at [192, 120] on div "A They discovered a large crater in the [GEOGRAPHIC_DATA] region of [GEOGRAPHIC…" at bounding box center [206, 149] width 281 height 151
click at [194, 120] on div "A They discovered a large crater in the [GEOGRAPHIC_DATA] region of [GEOGRAPHIC…" at bounding box center [206, 149] width 281 height 151
click at [189, 121] on div "A They discovered a large crater in the [GEOGRAPHIC_DATA] region of [GEOGRAPHIC…" at bounding box center [206, 149] width 281 height 151
click at [190, 121] on div "A They discovered a large crater in the [GEOGRAPHIC_DATA] region of [GEOGRAPHIC…" at bounding box center [206, 149] width 281 height 151
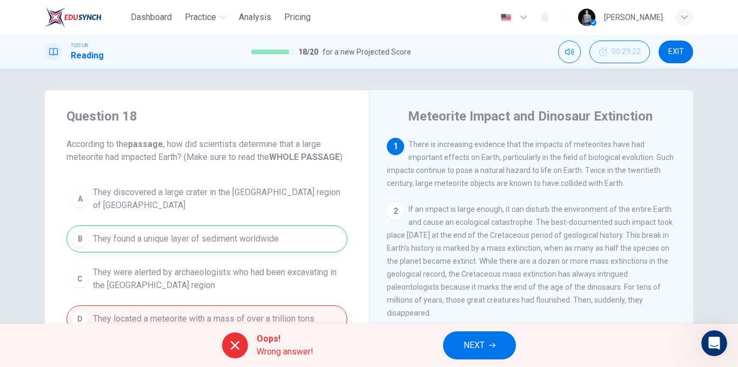
scroll to position [0, 0]
click at [489, 348] on button "NEXT" at bounding box center [479, 345] width 73 height 28
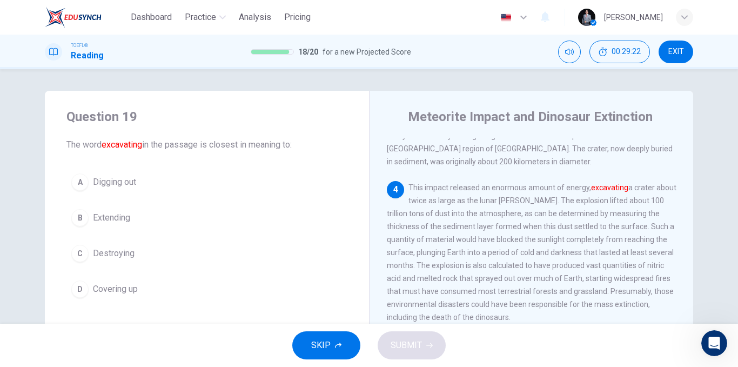
scroll to position [296, 0]
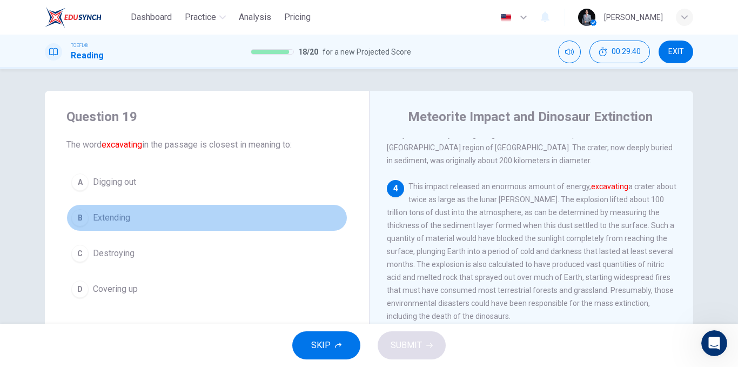
click at [119, 225] on button "B Extending" at bounding box center [206, 217] width 281 height 27
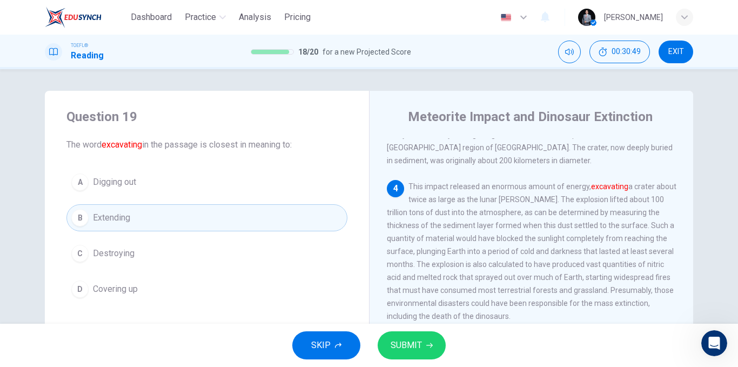
click at [384, 347] on button "SUBMIT" at bounding box center [412, 345] width 68 height 28
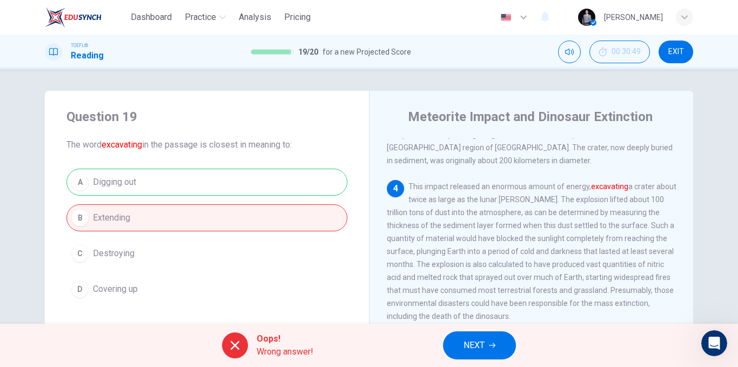
click at [483, 352] on span "NEXT" at bounding box center [474, 345] width 21 height 15
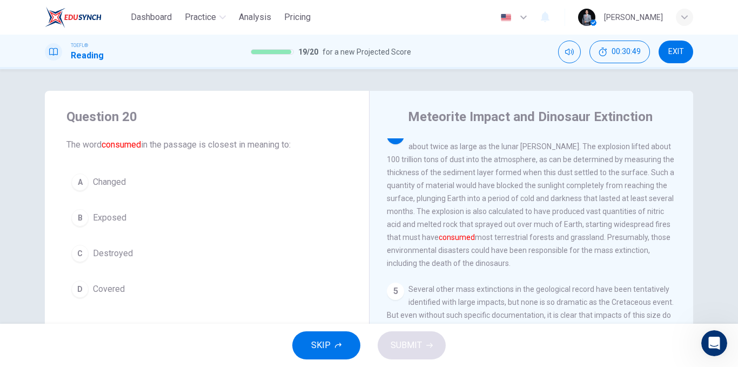
scroll to position [350, 0]
click at [151, 222] on button "B Exposed" at bounding box center [206, 217] width 281 height 27
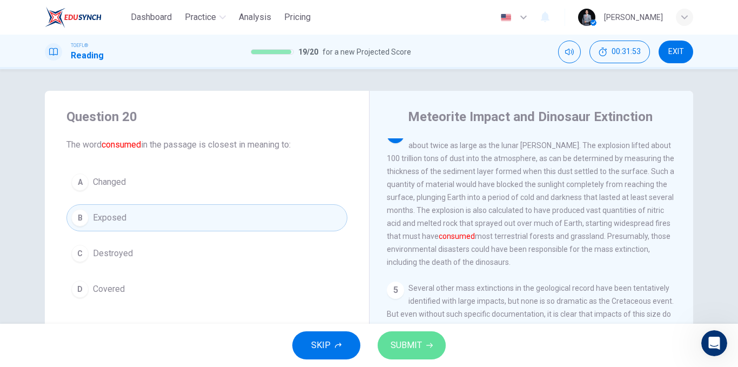
click at [421, 339] on span "SUBMIT" at bounding box center [406, 345] width 31 height 15
